Goal: Task Accomplishment & Management: Use online tool/utility

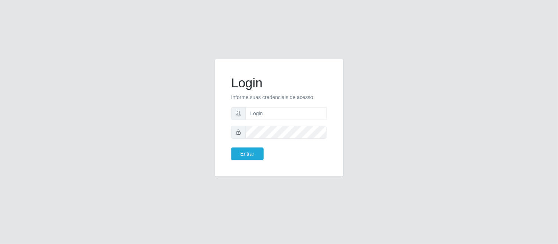
type input "[PERSON_NAME].[PERSON_NAME]@queirozatacadao"
click at [231, 148] on button "Entrar" at bounding box center [247, 154] width 32 height 13
click at [244, 153] on button "Entrar" at bounding box center [247, 154] width 32 height 13
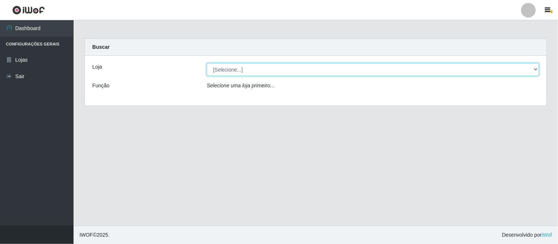
click at [534, 72] on select "[Selecione...] Queiroz Atacadão - Coophab" at bounding box center [373, 69] width 332 height 13
select select "463"
click at [207, 63] on select "[Selecione...] Queiroz Atacadão - Coophab" at bounding box center [373, 69] width 332 height 13
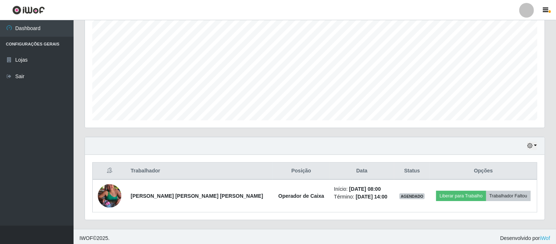
scroll to position [145, 0]
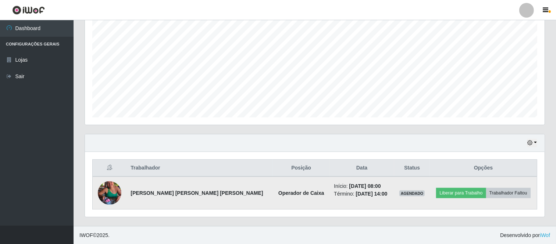
click at [112, 189] on img at bounding box center [110, 193] width 24 height 42
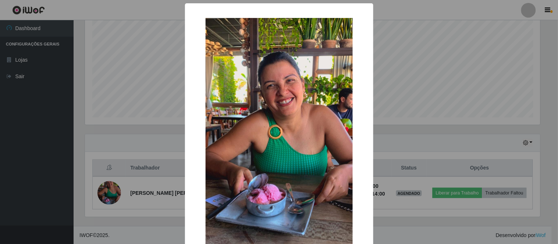
click at [391, 232] on div "× OK Cancel" at bounding box center [279, 122] width 558 height 244
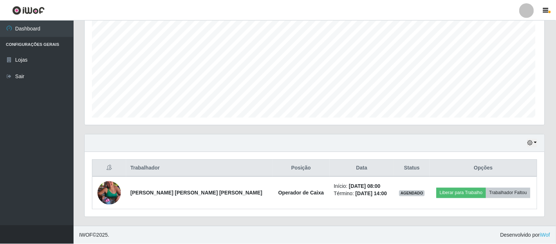
scroll to position [152, 460]
